Goal: Communication & Community: Answer question/provide support

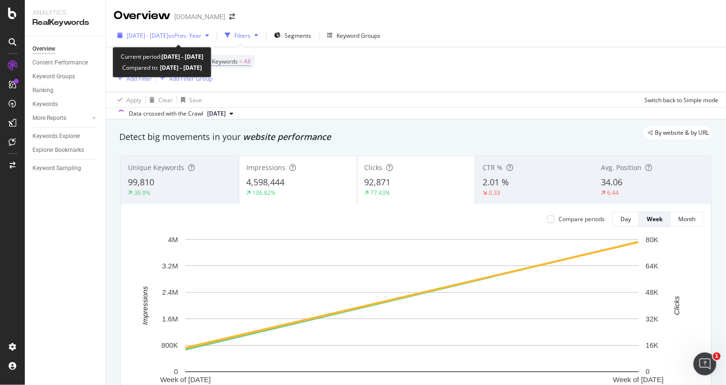
click at [202, 38] on span "vs Prev. Year" at bounding box center [185, 36] width 33 height 8
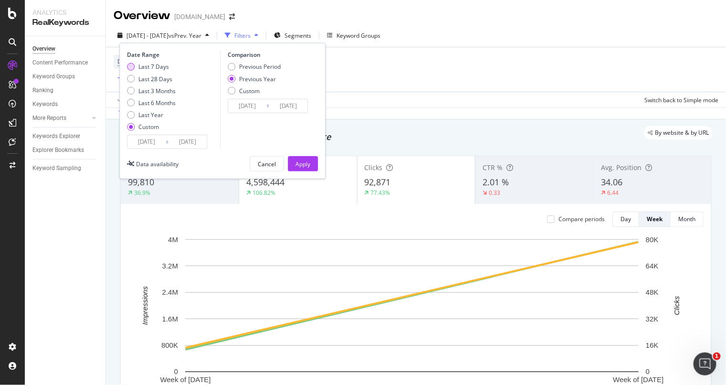
click at [135, 63] on div "Last 7 Days" at bounding box center [151, 67] width 49 height 8
type input "2025/09/28"
type input "2025/10/04"
type input "2024/09/29"
type input "2024/10/05"
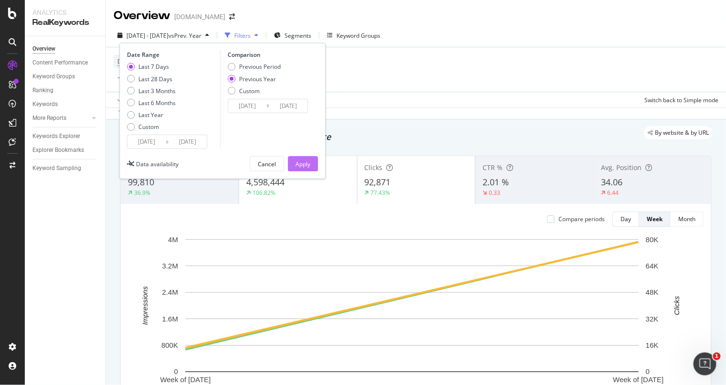
click at [316, 164] on button "Apply" at bounding box center [303, 163] width 30 height 15
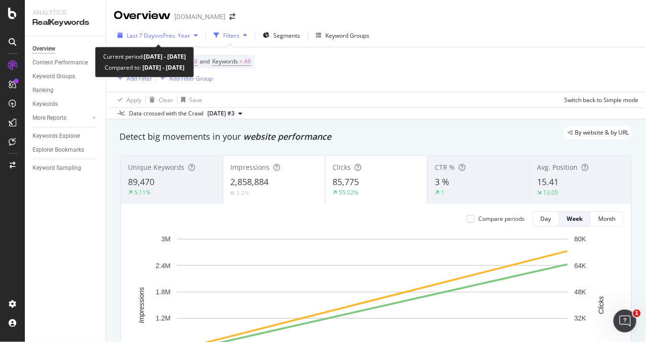
click at [158, 36] on span "vs Prev. Year" at bounding box center [173, 36] width 33 height 8
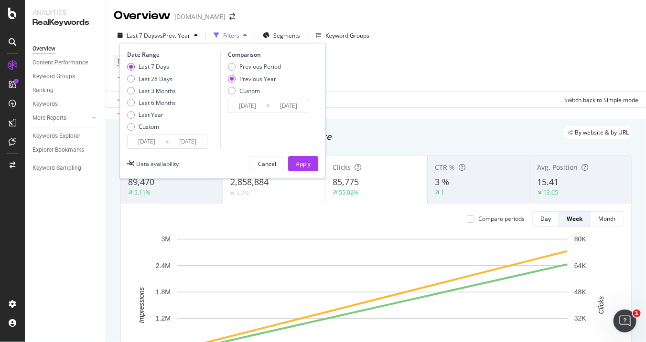
click at [166, 142] on icon at bounding box center [167, 142] width 3 height 9
click at [141, 144] on input "2025/09/28" at bounding box center [146, 141] width 38 height 13
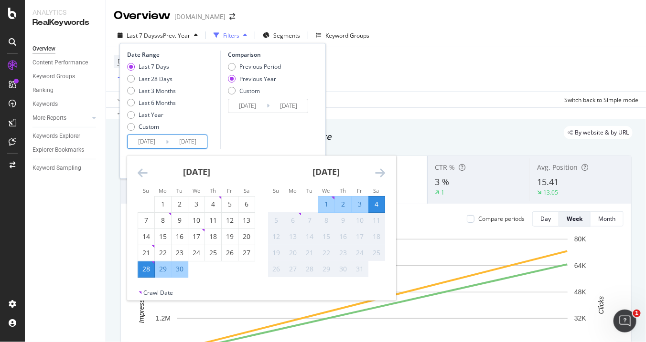
click at [283, 121] on div "Comparison Previous Period Previous Year Custom 2024/09/29 Navigate forward to …" at bounding box center [265, 100] width 91 height 98
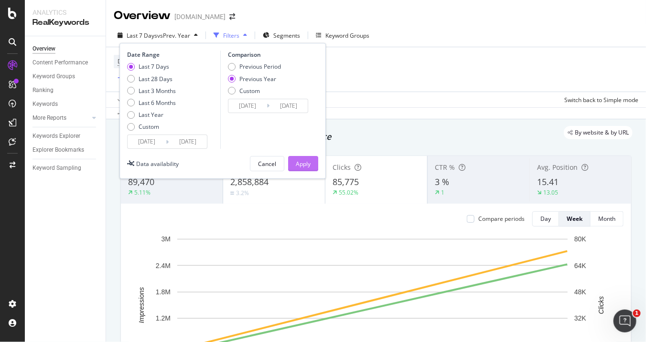
click at [290, 159] on button "Apply" at bounding box center [303, 163] width 30 height 15
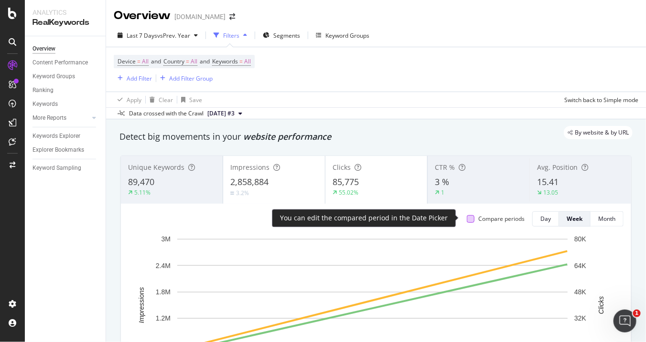
click at [467, 218] on div at bounding box center [471, 219] width 8 height 8
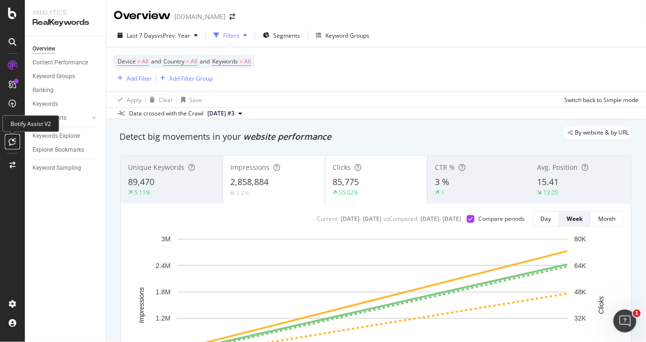
click at [14, 140] on icon at bounding box center [12, 142] width 7 height 8
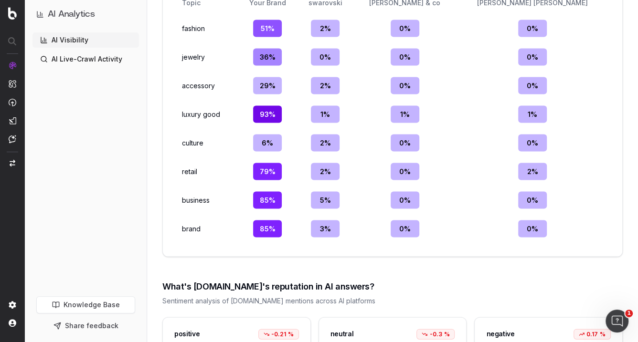
scroll to position [1254, 0]
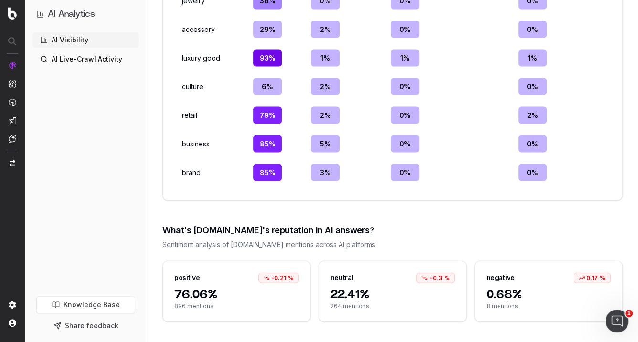
click at [514, 293] on span "0.68%" at bounding box center [548, 294] width 125 height 15
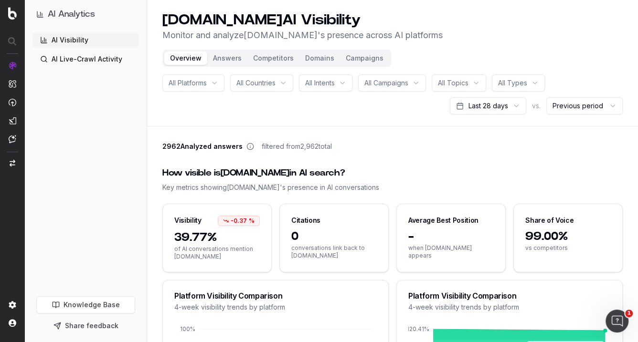
scroll to position [0, 0]
click at [487, 103] on html "AI Analytics AI Visibility AI Live-Crawl Activity Knowledge Base Share feedback…" at bounding box center [319, 171] width 638 height 342
click at [581, 110] on html "AI Analytics AI Visibility AI Live-Crawl Activity Knowledge Base Share feedback…" at bounding box center [319, 171] width 638 height 342
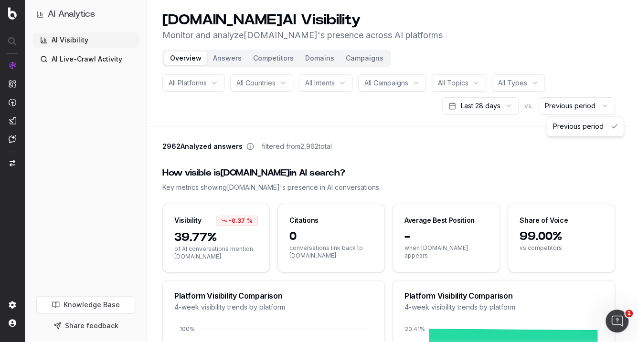
click at [581, 108] on html "AI Analytics AI Visibility AI Live-Crawl Activity Knowledge Base Share feedback…" at bounding box center [319, 171] width 638 height 342
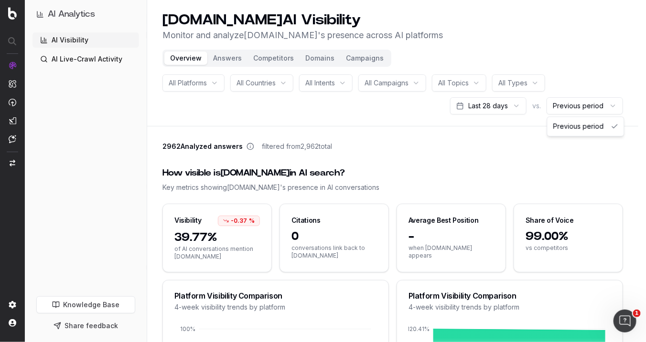
click at [581, 91] on html "AI Analytics AI Visibility AI Live-Crawl Activity Knowledge Base Share feedback…" at bounding box center [323, 171] width 646 height 342
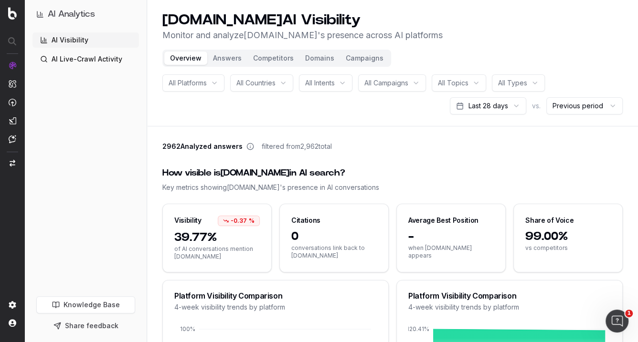
click at [496, 107] on html "AI Analytics AI Visibility AI Live-Crawl Activity Knowledge Base Share feedback…" at bounding box center [319, 171] width 638 height 342
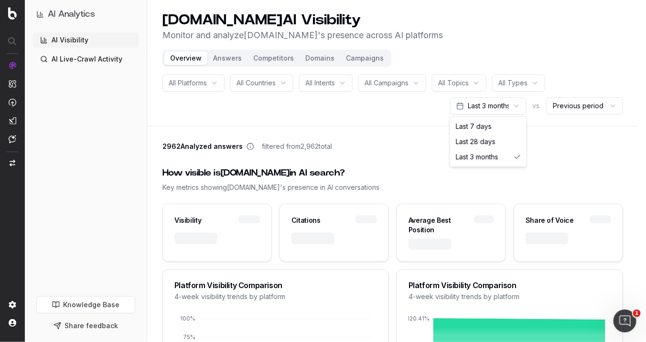
click at [516, 109] on html "AI Analytics AI Visibility AI Live-Crawl Activity Knowledge Base Share feedback…" at bounding box center [323, 171] width 646 height 342
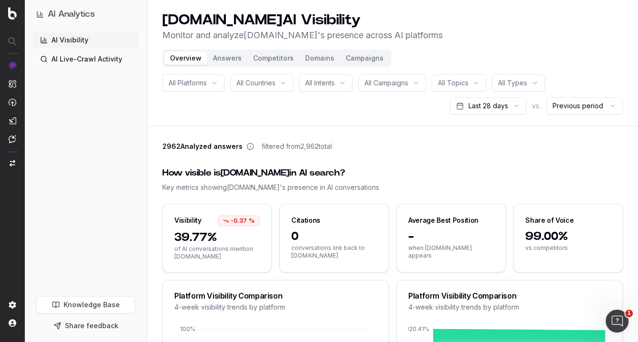
click at [216, 85] on div "All Platforms" at bounding box center [193, 82] width 62 height 17
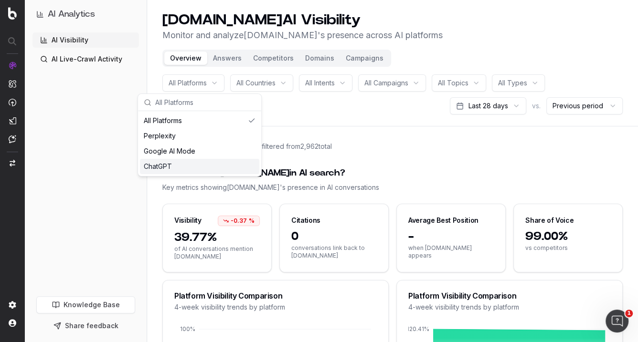
click at [237, 163] on div "ChatGPT" at bounding box center [199, 166] width 119 height 15
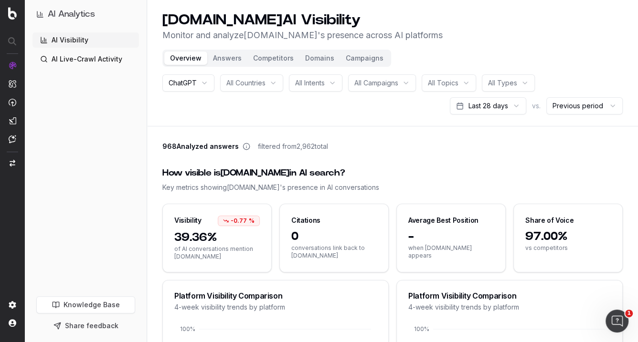
click at [255, 55] on button "Competitors" at bounding box center [273, 58] width 52 height 13
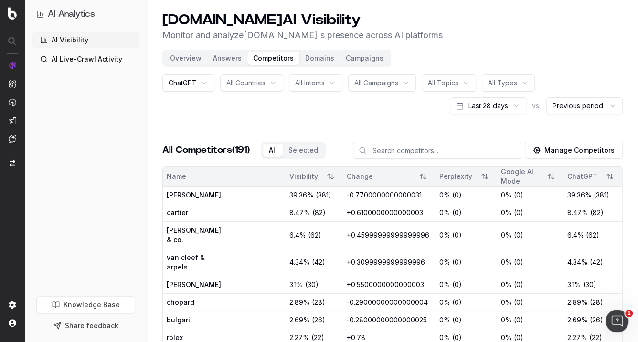
click at [581, 153] on button "Manage Competitors" at bounding box center [574, 150] width 98 height 17
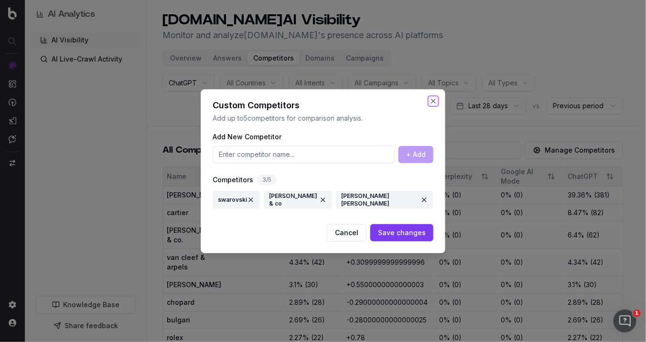
click at [430, 99] on button "Close" at bounding box center [433, 101] width 8 height 8
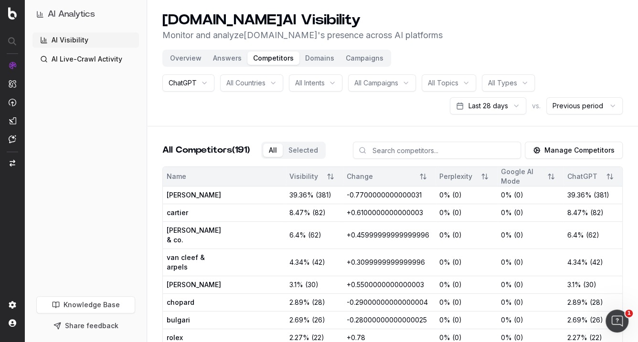
click at [358, 59] on button "Campaigns" at bounding box center [364, 58] width 49 height 13
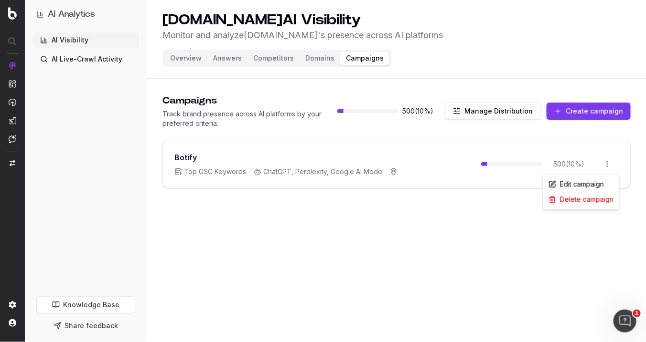
click at [581, 163] on html "AI Analytics AI Visibility AI Live-Crawl Activity Knowledge Base Share feedback…" at bounding box center [323, 171] width 646 height 342
click at [581, 187] on div "Edit campaign" at bounding box center [580, 184] width 73 height 15
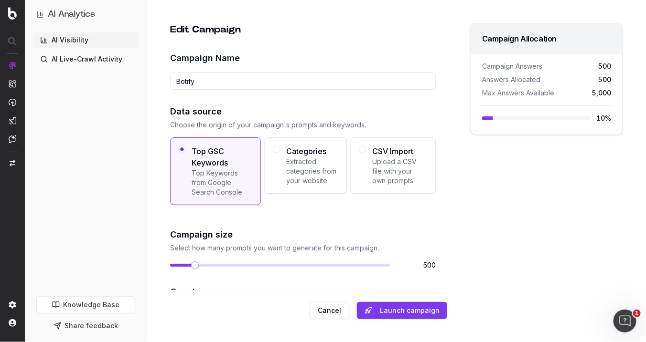
scroll to position [159, 0]
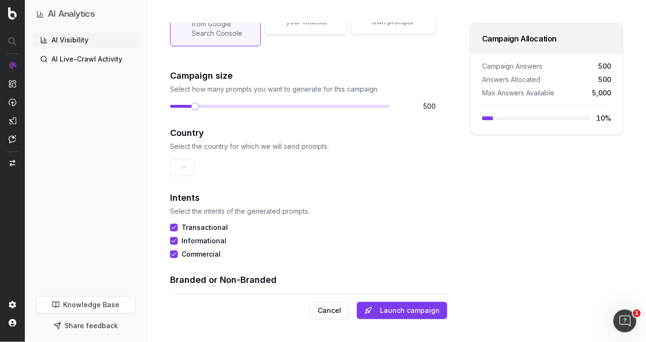
click at [192, 167] on html "AI Analytics AI Visibility AI Live-Crawl Activity Knowledge Base Share feedback…" at bounding box center [323, 171] width 646 height 342
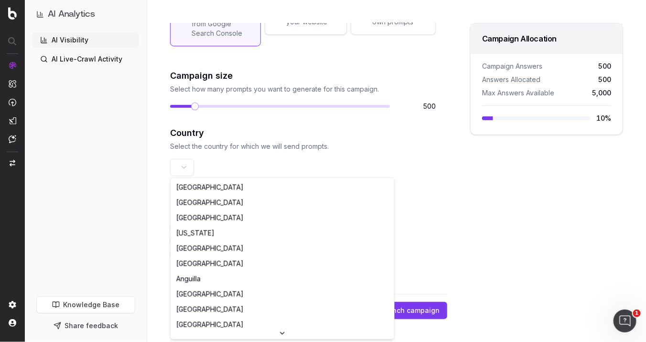
click at [349, 160] on html "AI Analytics AI Visibility AI Live-Crawl Activity Knowledge Base Share feedback…" at bounding box center [323, 171] width 646 height 342
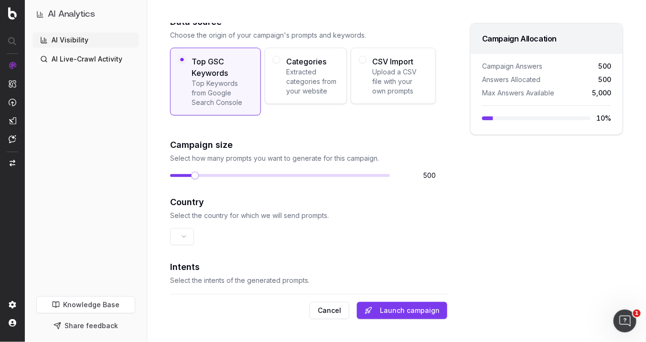
scroll to position [37, 0]
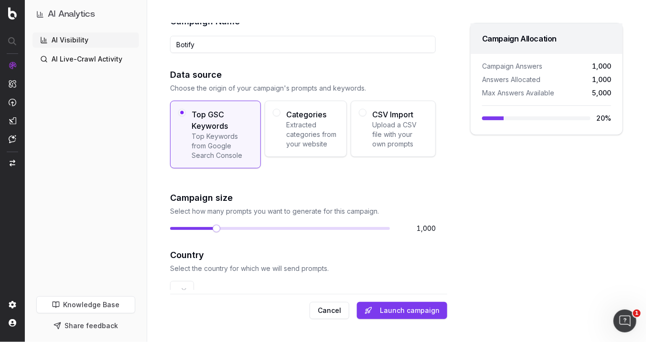
click at [212, 229] on span at bounding box center [216, 229] width 8 height 8
click at [255, 225] on span at bounding box center [259, 229] width 8 height 8
click at [399, 308] on button "Launch campaign" at bounding box center [402, 310] width 90 height 17
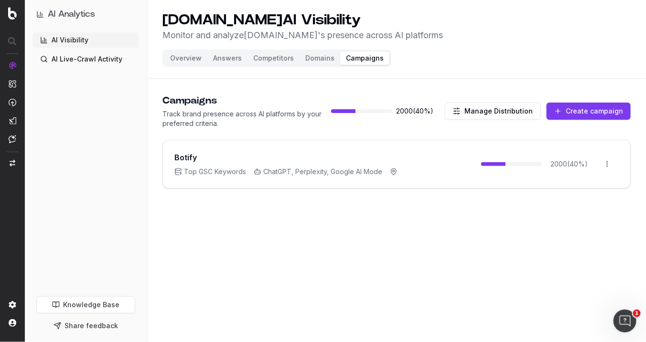
click at [189, 56] on button "Overview" at bounding box center [185, 58] width 43 height 13
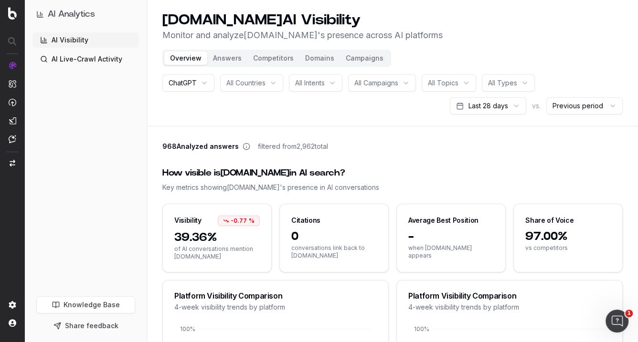
click at [216, 62] on button "Answers" at bounding box center [227, 58] width 40 height 13
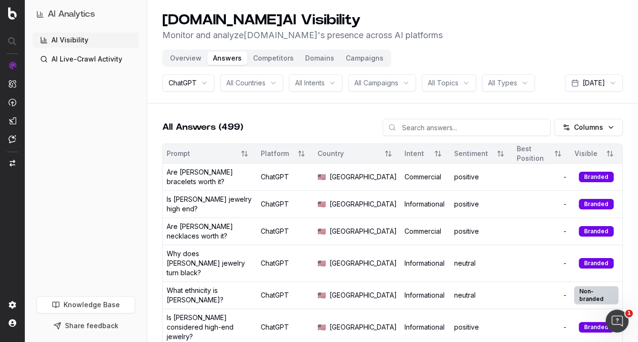
click at [451, 83] on span "All Topics" at bounding box center [443, 83] width 31 height 10
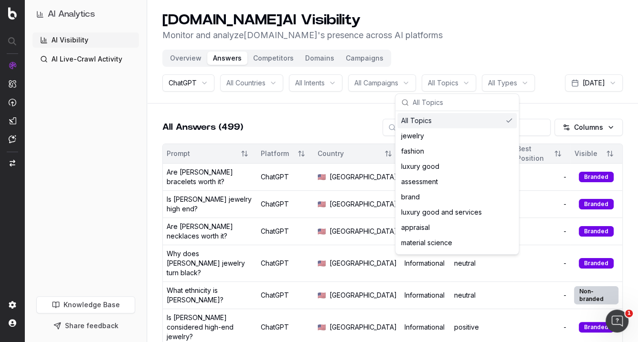
click at [510, 32] on div "[DOMAIN_NAME] AI Visibility Monitor and analyze [DOMAIN_NAME] 's presence acros…" at bounding box center [392, 26] width 460 height 31
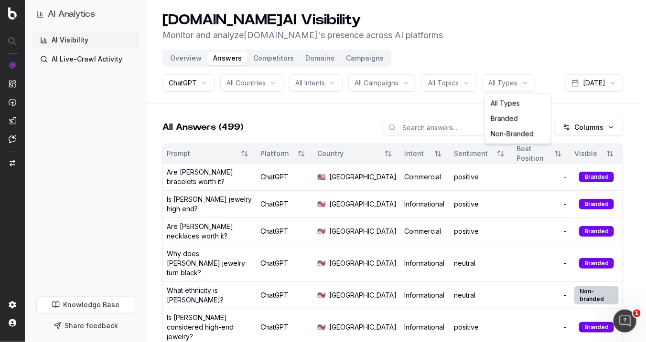
click at [486, 85] on html "AI Analytics AI Visibility AI Live-Crawl Activity Knowledge Base Share feedback…" at bounding box center [323, 171] width 646 height 342
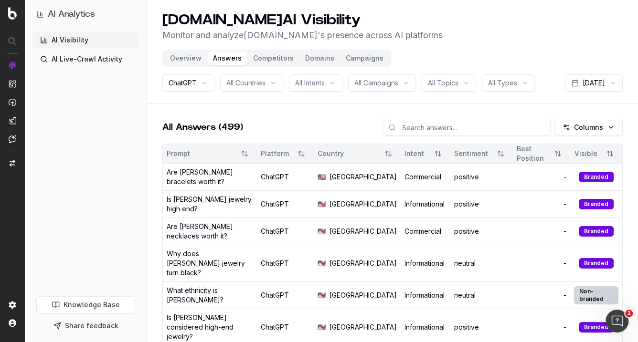
click at [188, 56] on button "Overview" at bounding box center [185, 58] width 43 height 13
click at [189, 59] on button "Overview" at bounding box center [185, 58] width 43 height 13
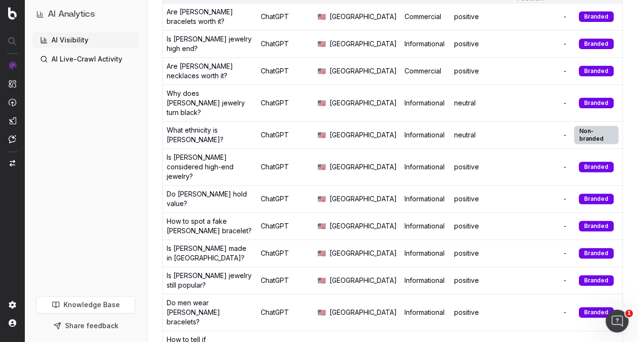
scroll to position [212, 0]
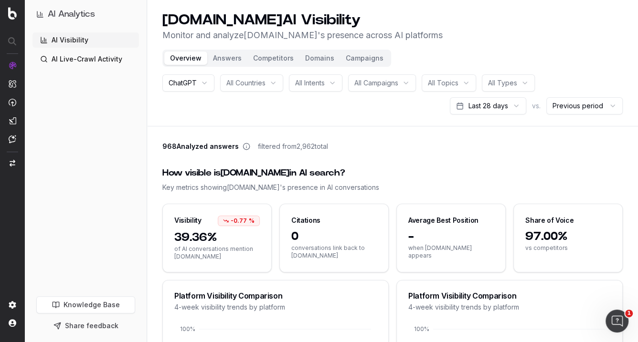
click at [531, 86] on html "AI Analytics AI Visibility AI Live-Crawl Activity Knowledge Base Share feedback…" at bounding box center [319, 171] width 638 height 342
click at [367, 53] on button "Campaigns" at bounding box center [364, 58] width 49 height 13
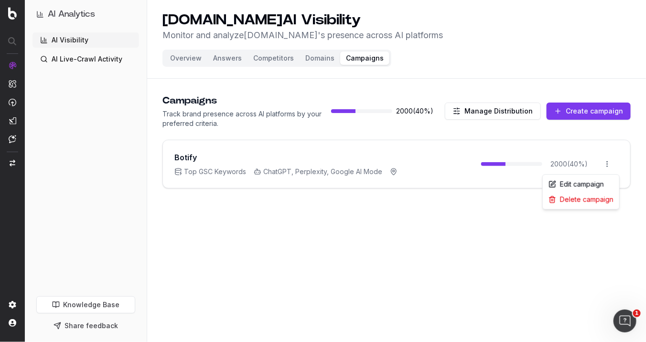
click at [581, 164] on html "AI Analytics AI Visibility AI Live-Crawl Activity Knowledge Base Share feedback…" at bounding box center [323, 171] width 646 height 342
click at [581, 181] on div "Edit campaign" at bounding box center [580, 184] width 73 height 15
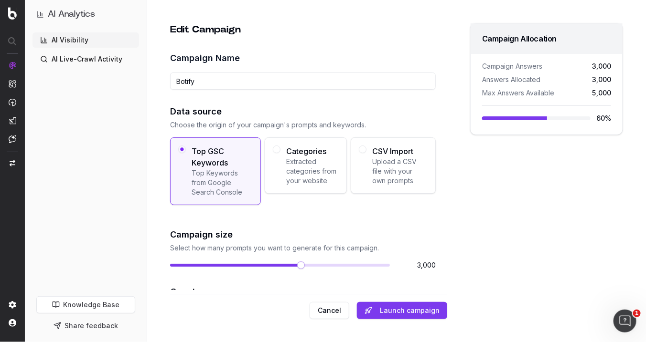
click at [297, 268] on span at bounding box center [301, 266] width 8 height 8
click at [276, 147] on div "Categories Extracted categories from your website" at bounding box center [306, 166] width 83 height 56
click at [276, 147] on button "Categories Extracted categories from your website" at bounding box center [277, 150] width 8 height 8
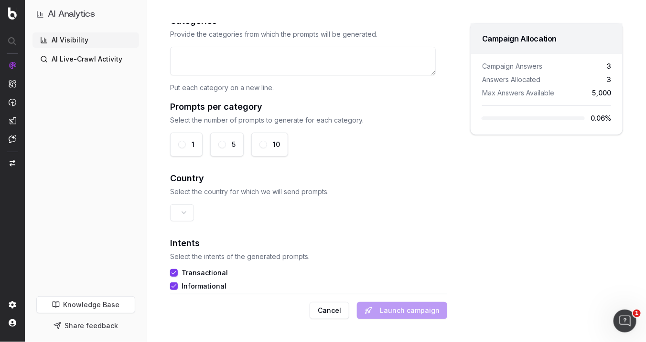
scroll to position [265, 0]
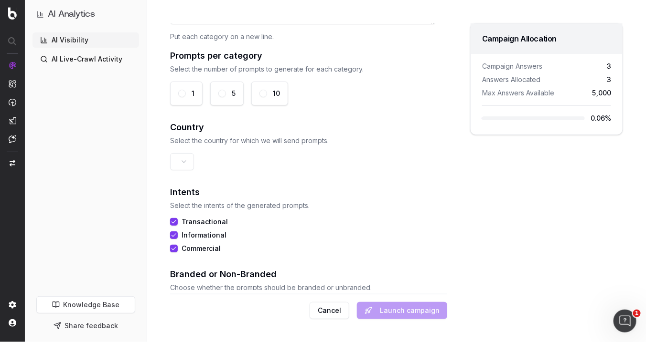
click at [274, 95] on label "10" at bounding box center [276, 93] width 7 height 7
click at [267, 95] on button "10" at bounding box center [263, 94] width 8 height 8
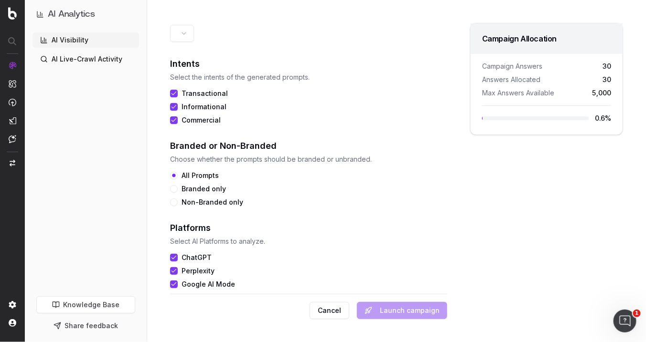
scroll to position [402, 0]
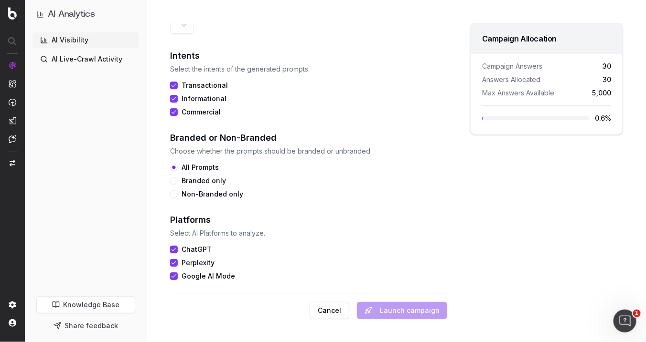
click at [175, 194] on button "Non-Branded only" at bounding box center [174, 195] width 8 height 8
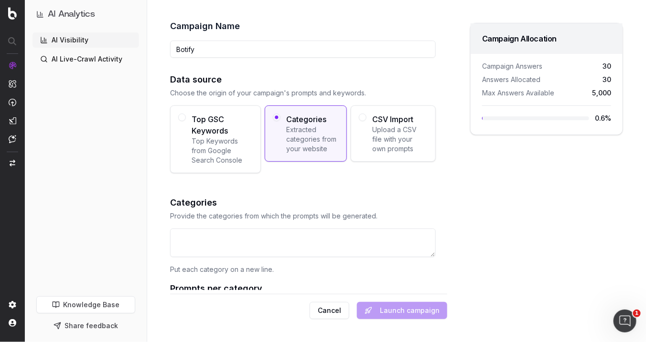
scroll to position [31, 0]
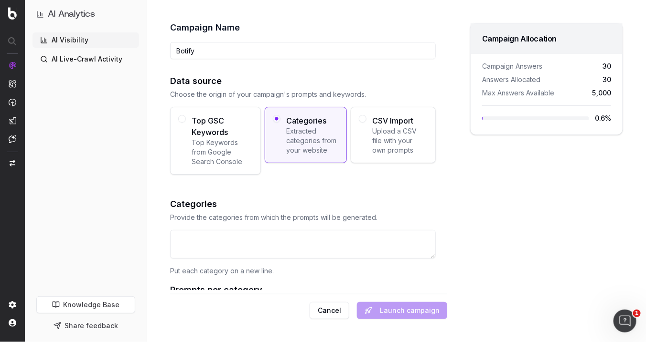
click at [397, 150] on span "Upload a CSV file with your own prompts" at bounding box center [399, 141] width 55 height 29
click at [366, 123] on button "CSV Import Upload a CSV file with your own prompts" at bounding box center [363, 119] width 8 height 8
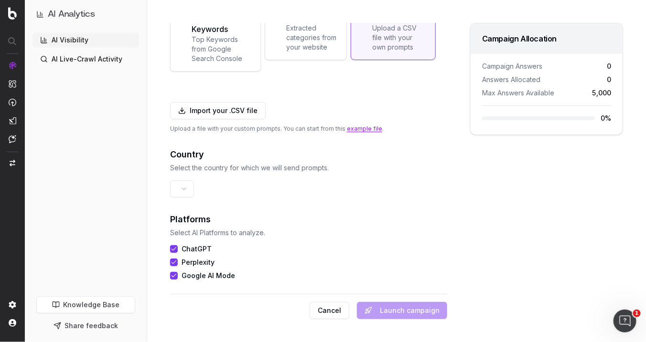
scroll to position [0, 0]
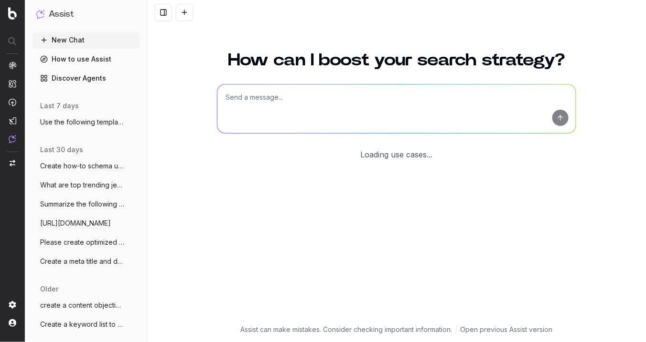
scroll to position [20, 0]
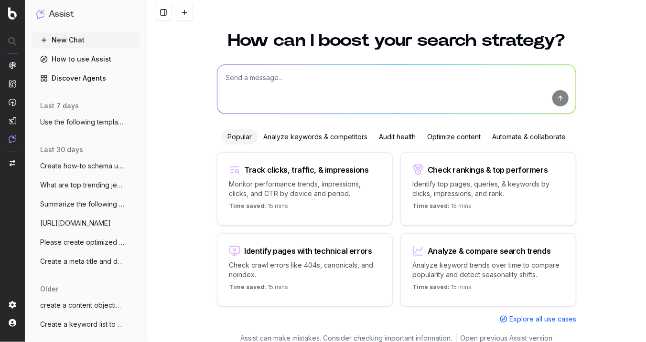
click at [417, 78] on textarea at bounding box center [396, 89] width 358 height 49
click at [74, 124] on span "Use the following template: SEO Summary" at bounding box center [82, 122] width 84 height 10
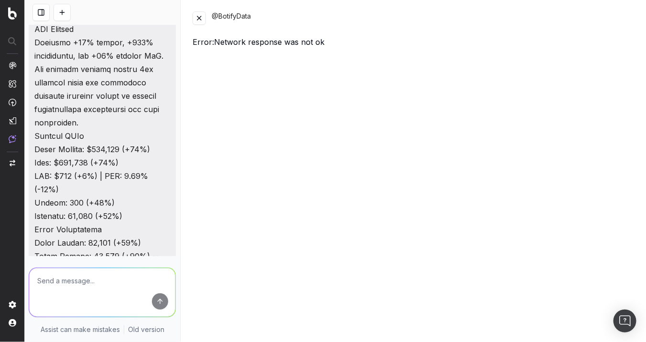
click at [197, 16] on button at bounding box center [198, 17] width 13 height 13
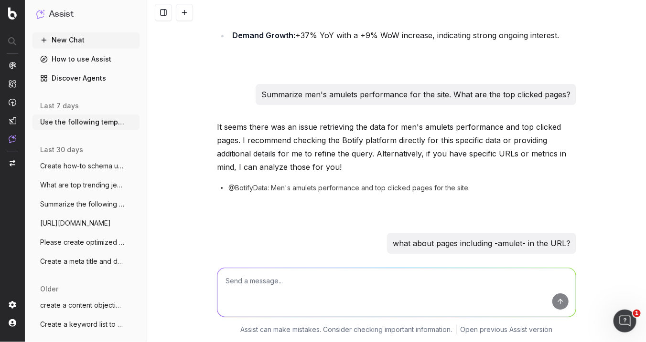
scroll to position [13992, 0]
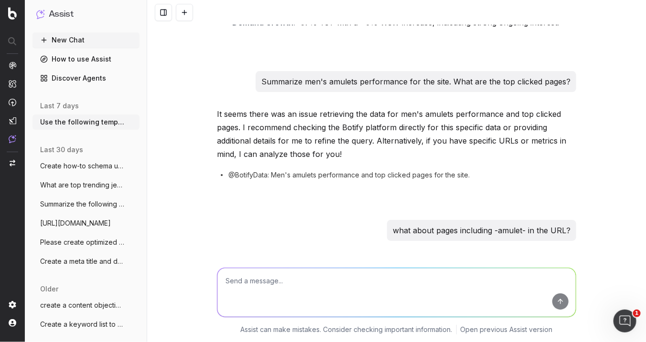
click at [322, 276] on textarea at bounding box center [396, 292] width 358 height 49
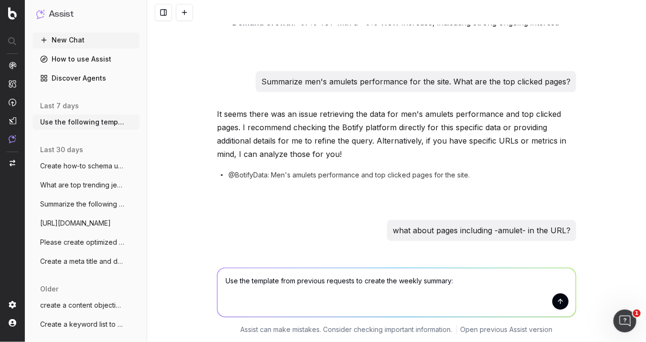
type textarea "Use the template from previous requests to create the weekly summary:"
paste textarea "SEO Metrics TY LY YoY Comments Total Clicks 85777 55331 55% Top Keywords: David…"
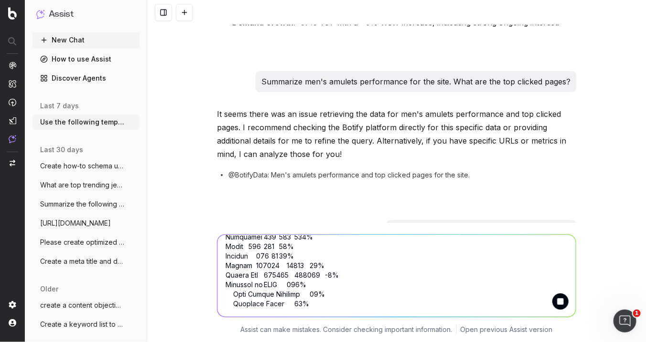
scroll to position [565, 0]
type textarea "SEO Metrics TY LY YoY Comments Total Clicks 85777 55331 55% Top Keywords: David…"
click at [552, 302] on button "submit" at bounding box center [560, 302] width 16 height 16
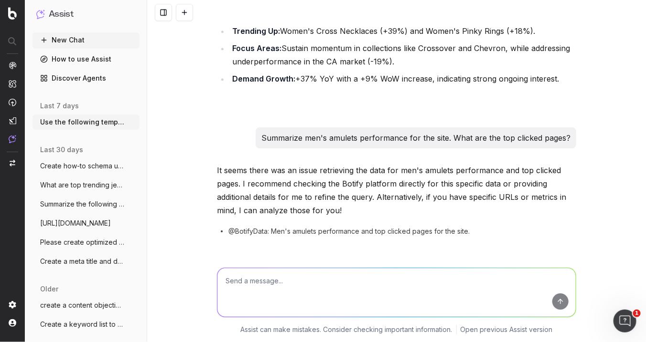
scroll to position [14061, 0]
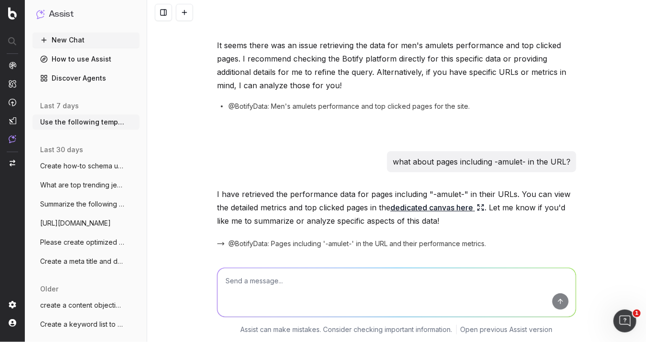
click at [296, 276] on textarea at bounding box center [396, 292] width 358 height 49
paste textarea "SEO Metrics TY LY YoY Comments Total Clicks 85777 55331 55% Top Keywords: David…"
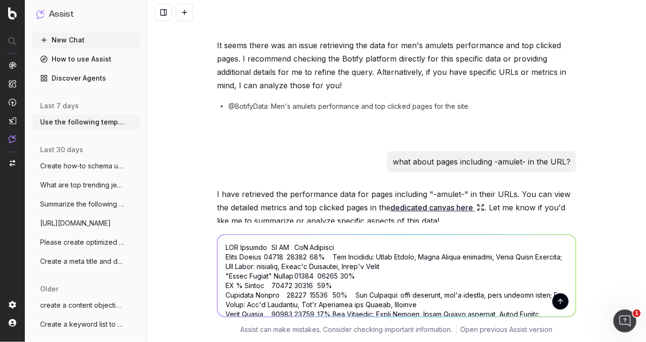
scroll to position [555, 0]
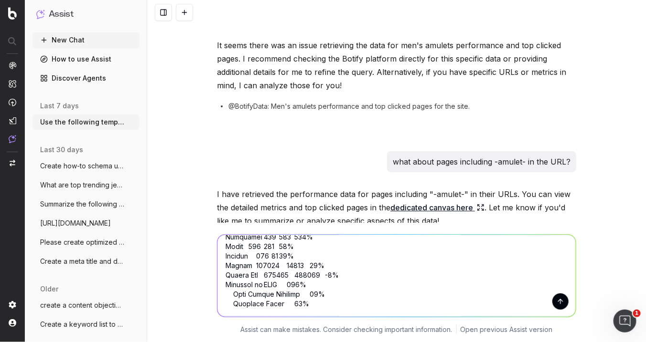
type textarea "SEO Metrics TY LY YoY Comments Total Clicks 85777 55331 55% Top Keywords: David…"
click at [560, 303] on button "submit" at bounding box center [560, 302] width 16 height 16
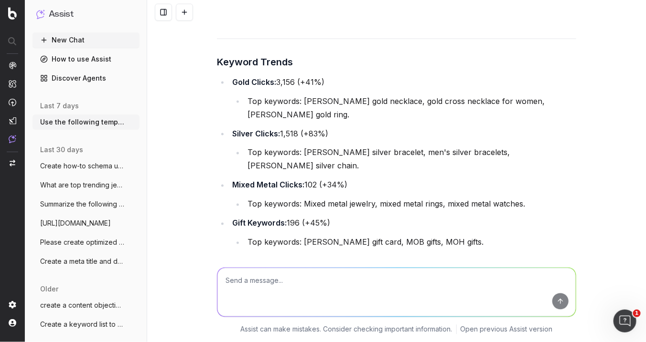
scroll to position [16168, 0]
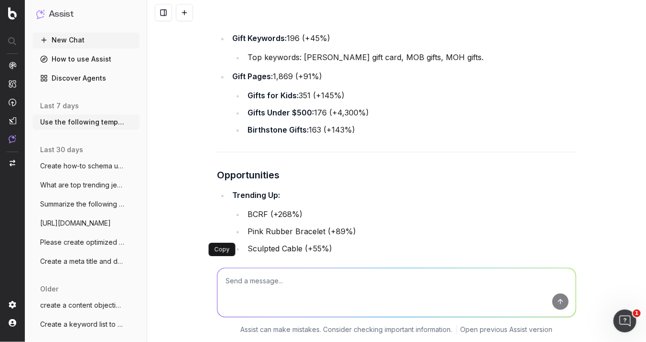
click at [223, 328] on button at bounding box center [225, 336] width 17 height 17
